Goal: Transaction & Acquisition: Purchase product/service

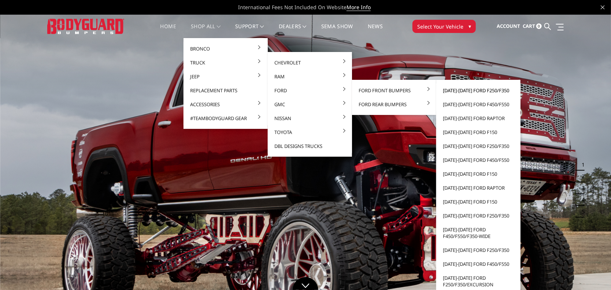
drag, startPoint x: 452, startPoint y: 90, endPoint x: 557, endPoint y: 108, distance: 106.2
click at [454, 91] on link "[DATE]-[DATE] Ford F250/F350" at bounding box center [478, 91] width 78 height 14
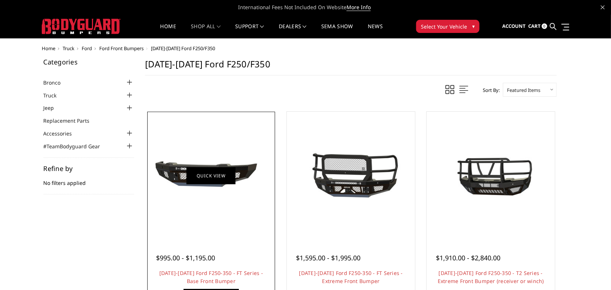
click at [221, 174] on link "Quick view" at bounding box center [210, 175] width 49 height 17
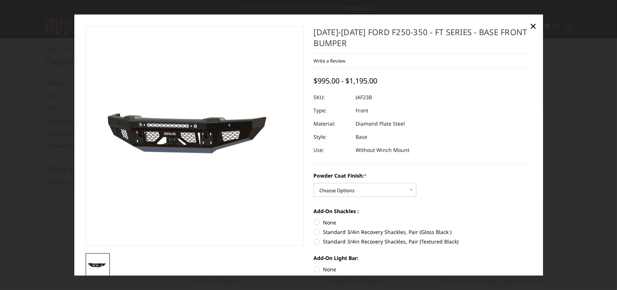
drag, startPoint x: 353, startPoint y: 96, endPoint x: 371, endPoint y: 101, distance: 18.6
click at [371, 101] on dl "SKU: JAF23B UPC: Type: Front Material: Diamond Plate Steel Style: Base Use: Wit…" at bounding box center [423, 124] width 218 height 66
drag, startPoint x: 352, startPoint y: 99, endPoint x: 368, endPoint y: 101, distance: 16.3
click at [368, 101] on dl "SKU: JAF23B UPC: Type: Front Material: Diamond Plate Steel Style: Base Use: Wit…" at bounding box center [423, 124] width 218 height 66
drag, startPoint x: 353, startPoint y: 99, endPoint x: 366, endPoint y: 99, distance: 13.2
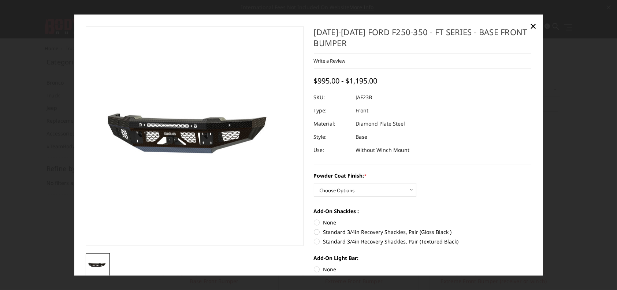
click at [366, 99] on dd "JAF23B" at bounding box center [364, 97] width 16 height 13
drag, startPoint x: 352, startPoint y: 97, endPoint x: 359, endPoint y: 98, distance: 7.4
click at [359, 98] on dl "SKU: JAF23B UPC: Type: Front Material: Diamond Plate Steel Style: Base Use: Wit…" at bounding box center [423, 124] width 218 height 66
drag, startPoint x: 370, startPoint y: 97, endPoint x: 322, endPoint y: 106, distance: 48.2
click at [322, 106] on dl "SKU: JAF23B UPC: Type: Front Material: Diamond Plate Steel Style: Base Use: Wit…" at bounding box center [423, 124] width 218 height 66
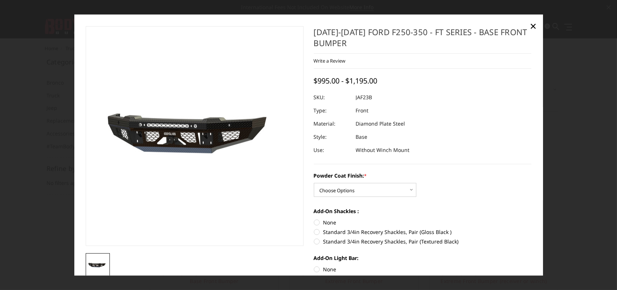
drag, startPoint x: 350, startPoint y: 98, endPoint x: 379, endPoint y: 101, distance: 29.1
click at [379, 101] on div at bounding box center [423, 97] width 218 height 13
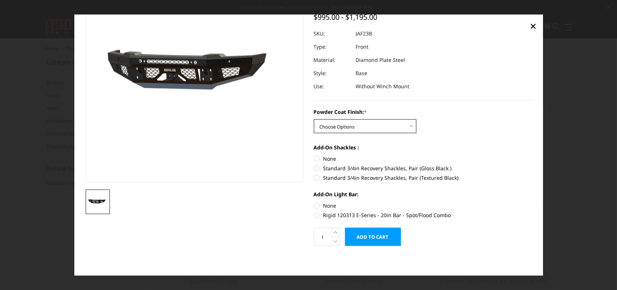
click at [412, 126] on select "Choose Options Bare Metal Gloss Black Powder Coat Textured Black Powder Coat" at bounding box center [365, 126] width 103 height 14
select select "3379"
click at [314, 119] on select "Choose Options Bare Metal Gloss Black Powder Coat Textured Black Powder Coat" at bounding box center [365, 126] width 103 height 14
drag, startPoint x: 366, startPoint y: 33, endPoint x: 348, endPoint y: 36, distance: 18.1
click at [348, 36] on dl "SKU: JAF23BYGNN UPC: Type: Front Material: Diamond Plate Steel Style: Base Use:…" at bounding box center [423, 60] width 218 height 66
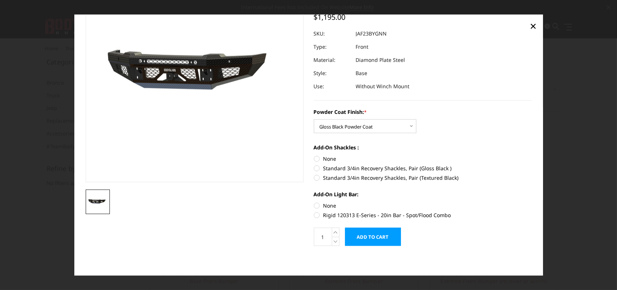
scroll to position [0, 0]
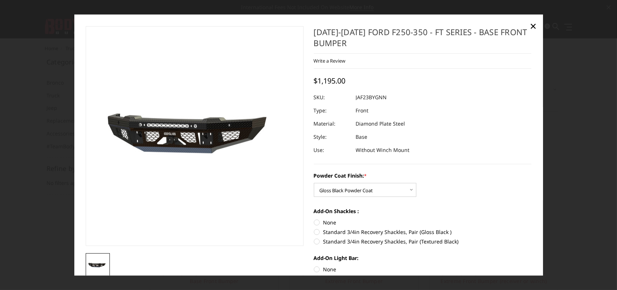
drag, startPoint x: 353, startPoint y: 99, endPoint x: 389, endPoint y: 104, distance: 36.2
click at [389, 104] on dl "SKU: JAF23BYGNN UPC: Type: Front Material: Diamond Plate Steel Style: Base Use:…" at bounding box center [423, 124] width 218 height 66
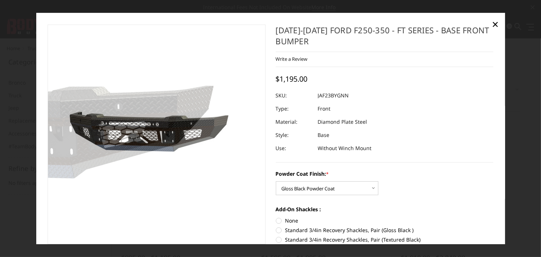
click at [279, 84] on span "$1,195.00" at bounding box center [292, 79] width 32 height 10
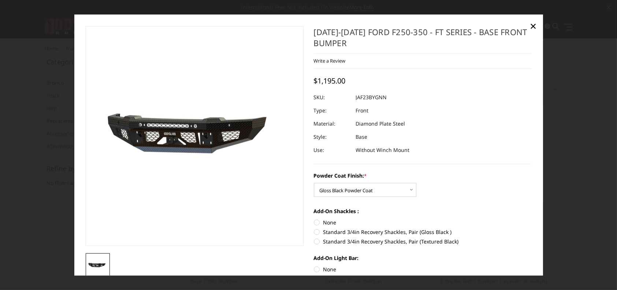
drag, startPoint x: 407, startPoint y: 85, endPoint x: 328, endPoint y: 108, distance: 82.4
click at [330, 110] on div "2023-2025 Ford F250-350 - FT Series - Base Front Bumper Write a Review Write a …" at bounding box center [423, 95] width 218 height 138
drag, startPoint x: 328, startPoint y: 108, endPoint x: 348, endPoint y: 93, distance: 24.6
click at [363, 99] on dl "SKU: JAF23BYGNN UPC: Type: Front Material: Diamond Plate Steel Style: Base Use:…" at bounding box center [423, 124] width 218 height 66
drag, startPoint x: 348, startPoint y: 93, endPoint x: 377, endPoint y: 97, distance: 29.9
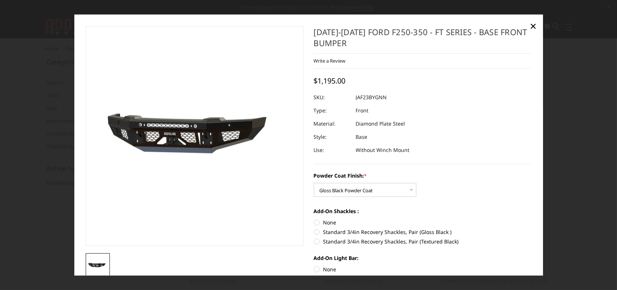
click at [377, 97] on dl "SKU: JAF23BYGNN UPC: Type: Front Material: Diamond Plate Steel Style: Base Use:…" at bounding box center [423, 124] width 218 height 66
drag, startPoint x: 359, startPoint y: 97, endPoint x: 374, endPoint y: 101, distance: 15.4
click at [375, 100] on dd "JAF23BYGNN" at bounding box center [371, 97] width 31 height 13
drag, startPoint x: 365, startPoint y: 108, endPoint x: 353, endPoint y: 111, distance: 12.4
click at [353, 111] on dl "SKU: JAF23BYGNN UPC: Type: Front Material: Diamond Plate Steel Style: Base Use:…" at bounding box center [423, 124] width 218 height 66
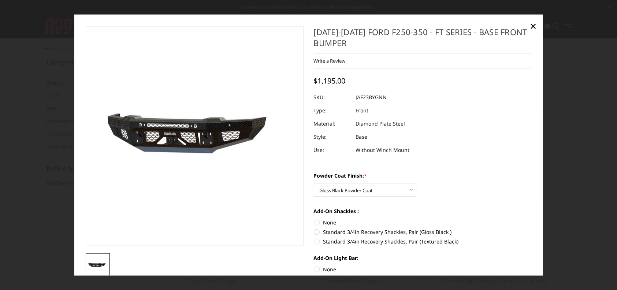
drag, startPoint x: 355, startPoint y: 121, endPoint x: 473, endPoint y: 126, distance: 118.8
click at [475, 126] on dl "SKU: JAF23BYGNN UPC: Type: Front Material: Diamond Plate Steel Style: Base Use:…" at bounding box center [423, 124] width 218 height 66
click at [533, 25] on span "×" at bounding box center [533, 26] width 7 height 16
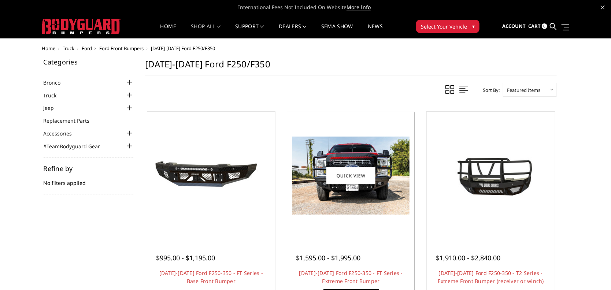
click at [372, 168] on link "Quick view" at bounding box center [350, 175] width 49 height 17
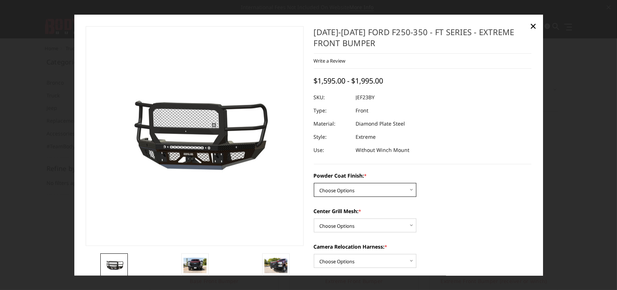
click at [387, 189] on select "Choose Options Bare Metal Gloss Black Powder Coat Textured Black Powder Coat" at bounding box center [365, 190] width 103 height 14
select select "3265"
click at [314, 183] on select "Choose Options Bare Metal Gloss Black Powder Coat Textured Black Powder Coat" at bounding box center [365, 190] width 103 height 14
click at [401, 224] on select "Choose Options WITH Expanded Metal in Center Grill WITHOUT Expanded Metal in Ce…" at bounding box center [365, 226] width 103 height 14
select select "3266"
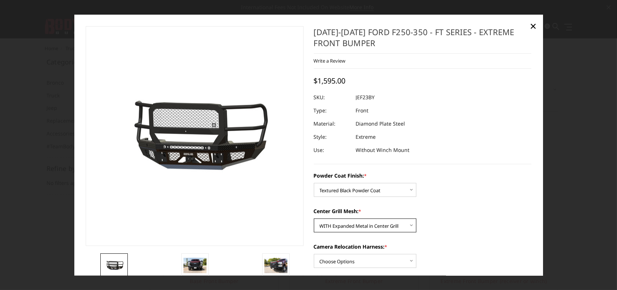
click at [314, 219] on select "Choose Options WITH Expanded Metal in Center Grill WITHOUT Expanded Metal in Ce…" at bounding box center [365, 226] width 103 height 14
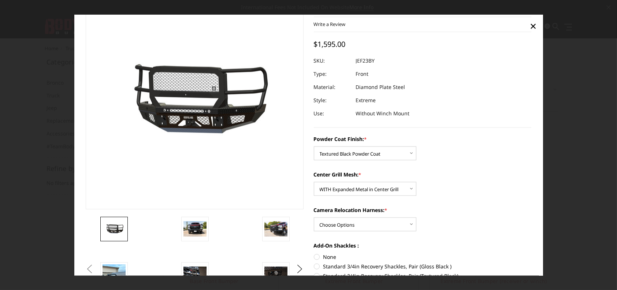
click at [400, 216] on div "Camera Relocation Harness: * Choose Options WITH Camera Relocation Harness WITH…" at bounding box center [423, 218] width 218 height 25
click at [403, 220] on select "Choose Options WITH Camera Relocation Harness WITHOUT Camera Relocation Harness" at bounding box center [365, 225] width 103 height 14
select select "3268"
click at [314, 218] on select "Choose Options WITH Camera Relocation Harness WITHOUT Camera Relocation Harness" at bounding box center [365, 225] width 103 height 14
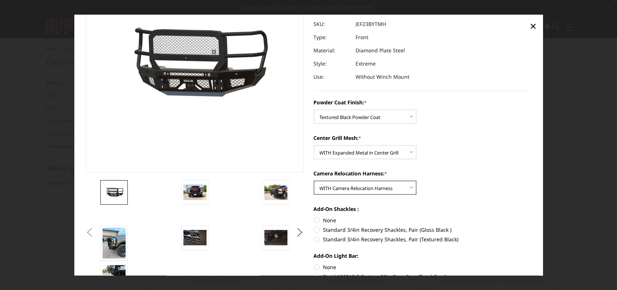
scroll to position [0, 0]
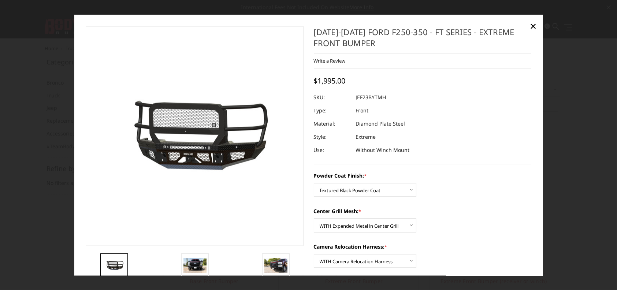
drag, startPoint x: 353, startPoint y: 100, endPoint x: 385, endPoint y: 96, distance: 32.4
click at [387, 97] on dl "SKU: JEF23BYTMH UPC: Type: Front Material: Diamond Plate Steel Style: Extreme U…" at bounding box center [423, 124] width 218 height 66
drag, startPoint x: 385, startPoint y: 96, endPoint x: 461, endPoint y: 90, distance: 75.8
click at [381, 97] on dl "SKU: JEF23BYTMH UPC: Type: Front Material: Diamond Plate Steel Style: Extreme U…" at bounding box center [423, 124] width 218 height 66
drag, startPoint x: 442, startPoint y: 100, endPoint x: 303, endPoint y: 111, distance: 139.3
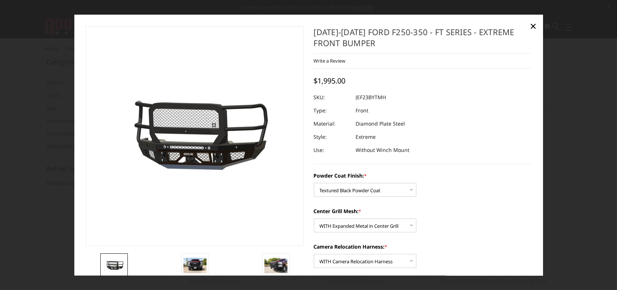
click at [309, 118] on section "2023-2025 Ford F250-350 - FT Series - Extreme Front Bumper Write a Review Write…" at bounding box center [423, 207] width 228 height 363
drag, startPoint x: 303, startPoint y: 110, endPoint x: 432, endPoint y: 111, distance: 128.6
click at [308, 115] on div "Previous" at bounding box center [309, 212] width 456 height 373
click at [440, 111] on dl "SKU: JEF23BYTMH UPC: Type: Front Material: Diamond Plate Steel Style: Extreme U…" at bounding box center [423, 124] width 218 height 66
